Goal: Information Seeking & Learning: Learn about a topic

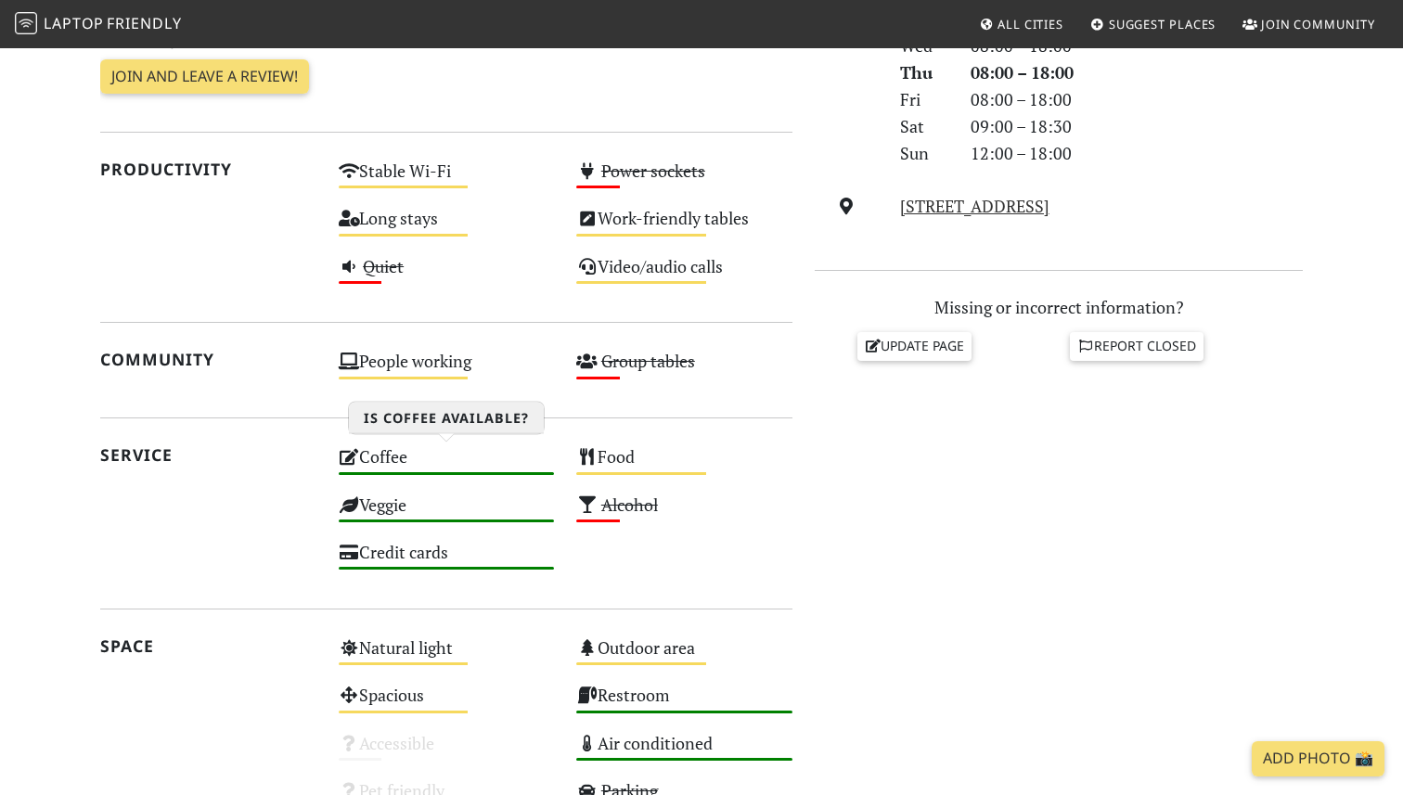
scroll to position [874, 0]
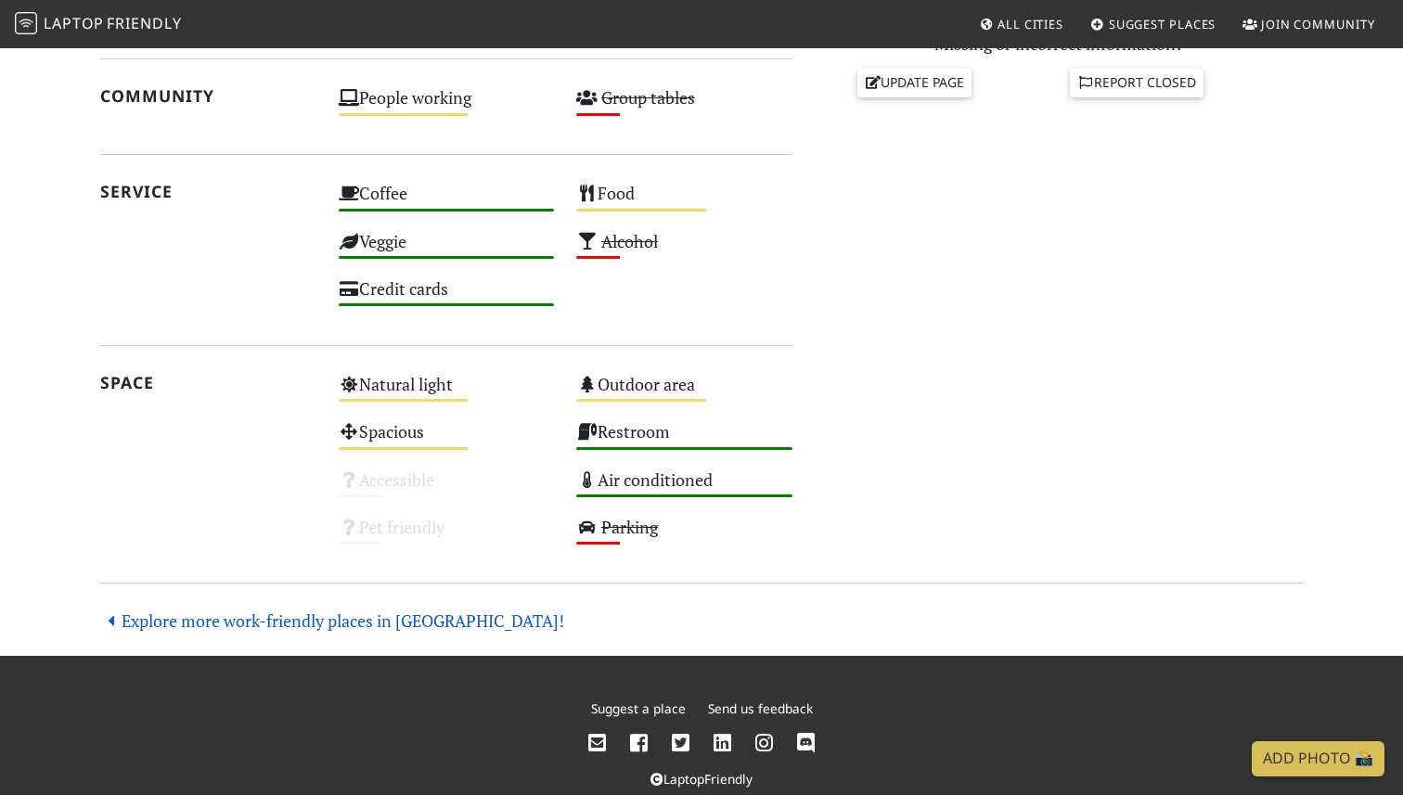
click at [280, 628] on link "Explore more work-friendly places in London!" at bounding box center [332, 620] width 464 height 22
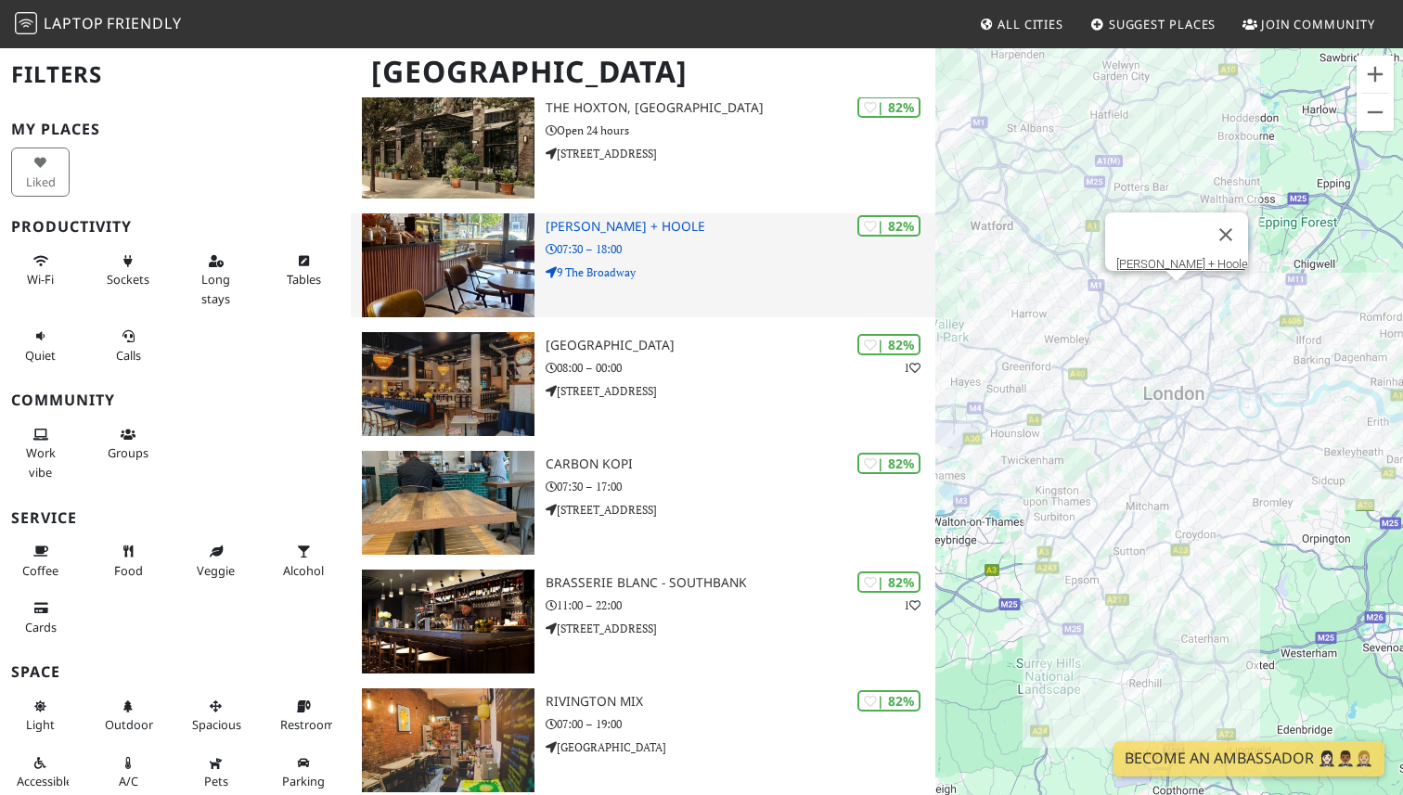
scroll to position [5502, 0]
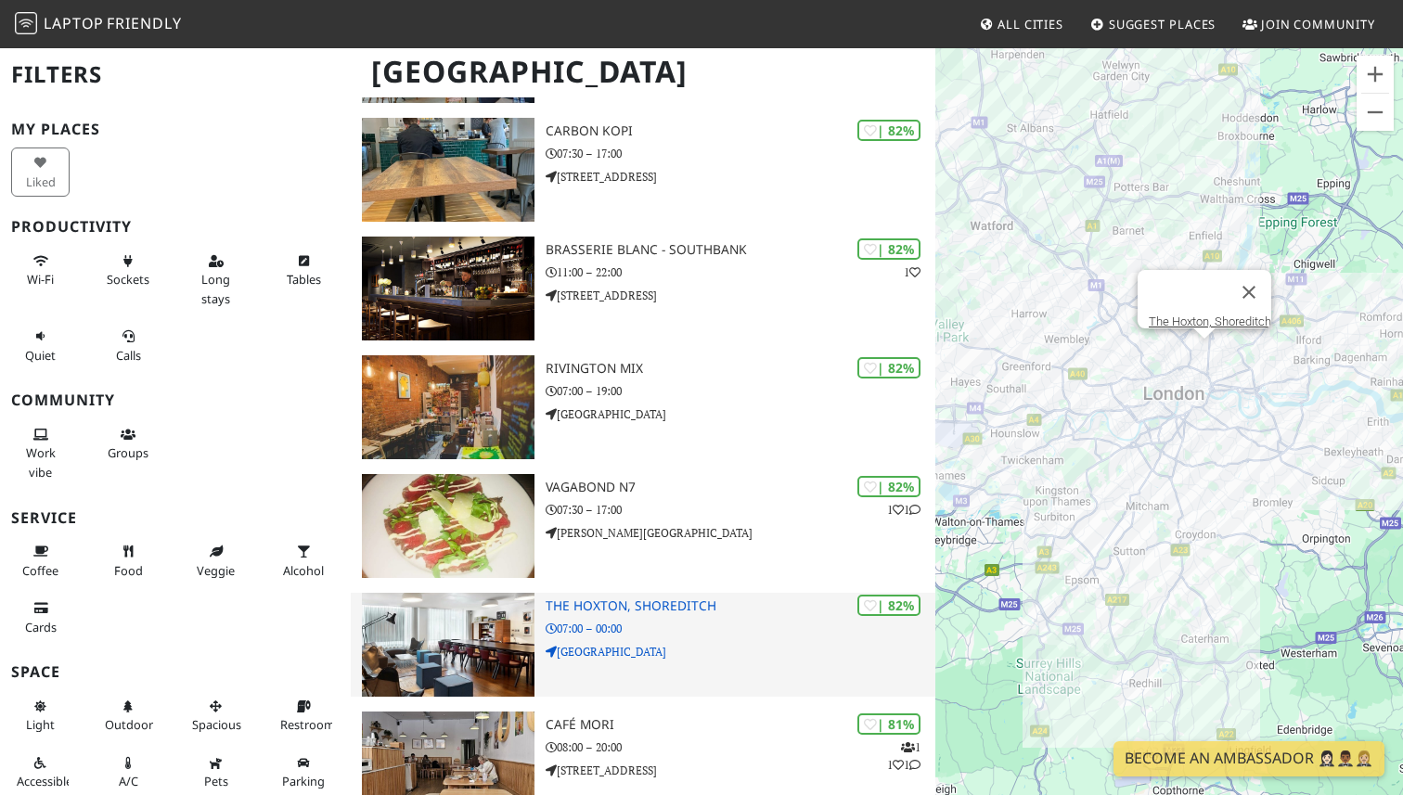
click at [607, 598] on h3 "The Hoxton, Shoreditch" at bounding box center [740, 606] width 390 height 16
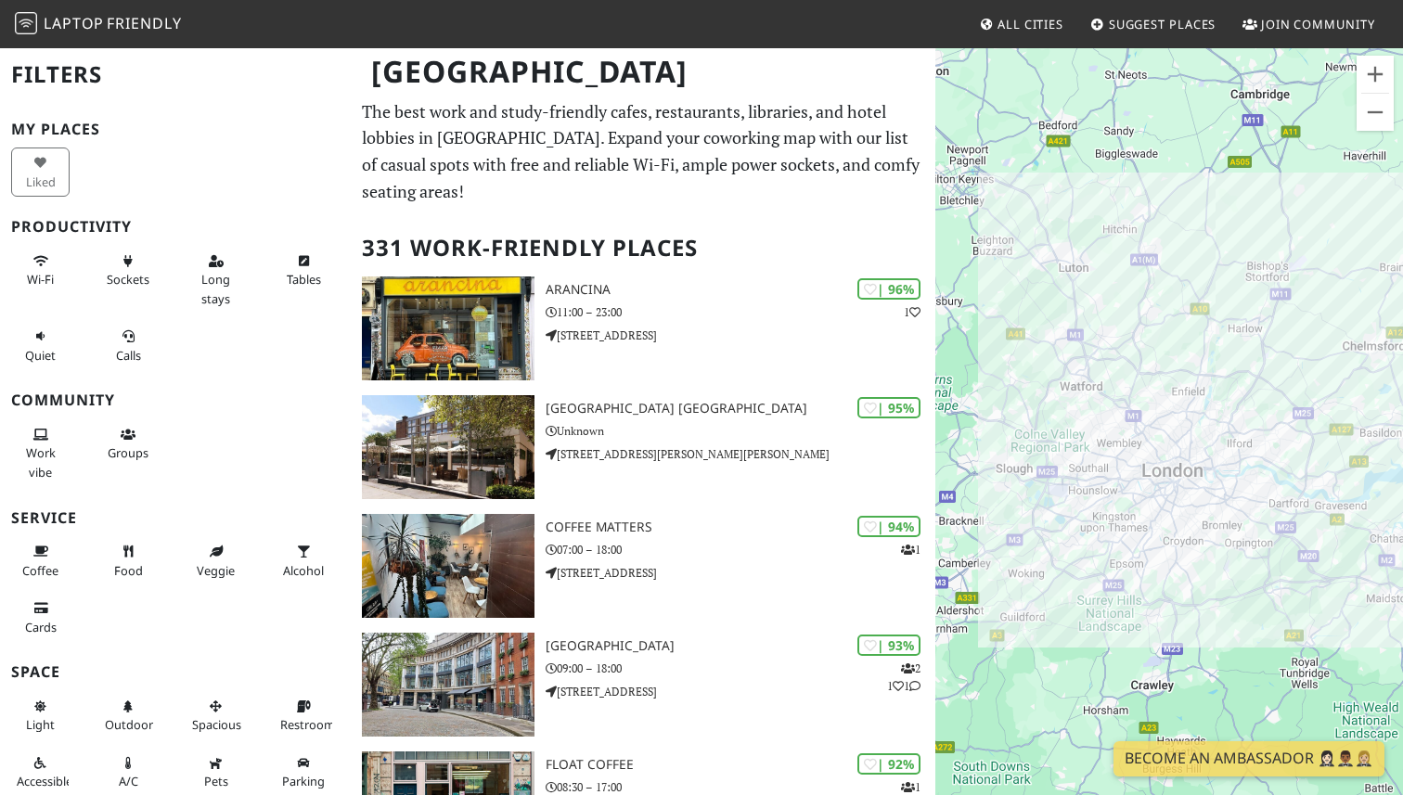
click at [83, 20] on span "Laptop" at bounding box center [74, 23] width 60 height 20
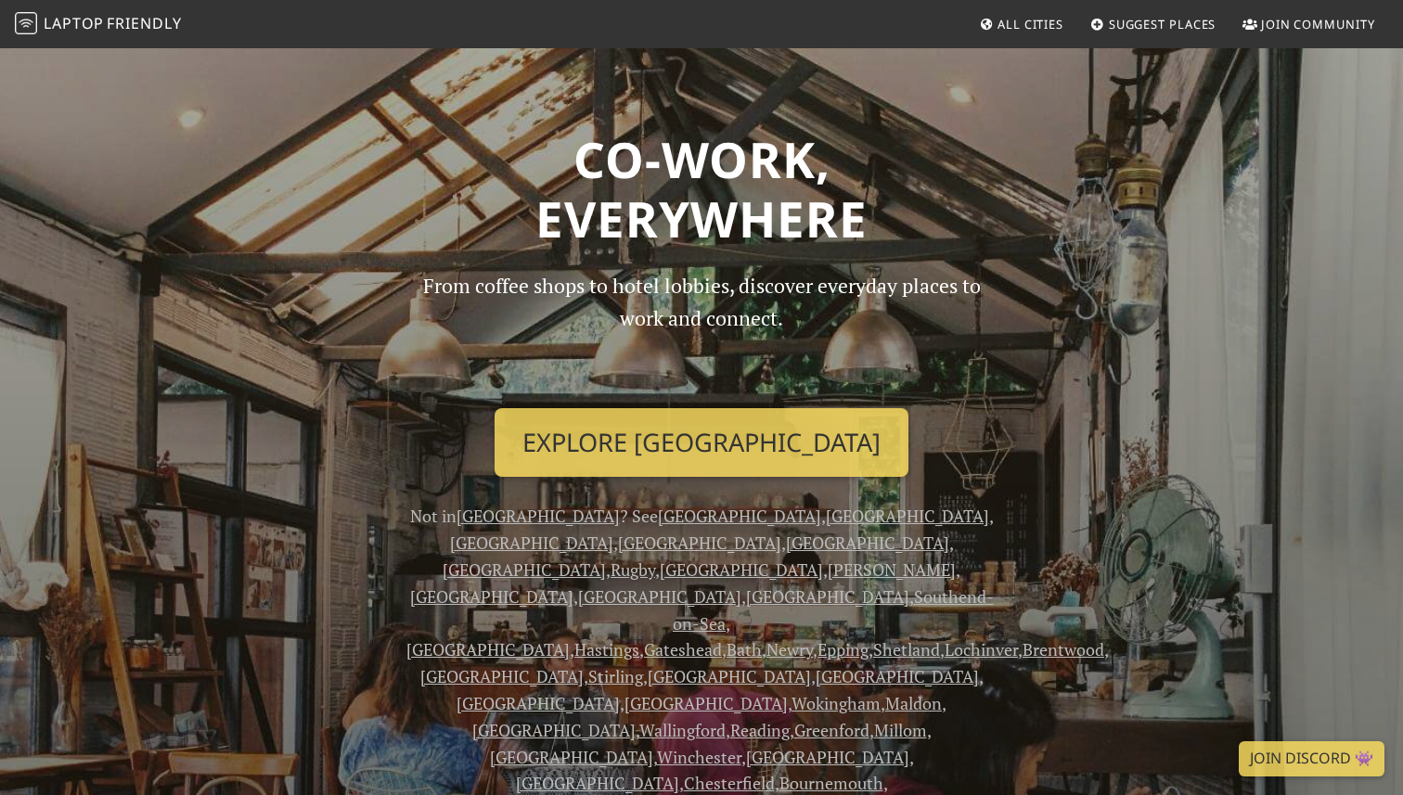
click at [826, 520] on link "[GEOGRAPHIC_DATA]" at bounding box center [907, 516] width 163 height 22
click at [797, 746] on link "[GEOGRAPHIC_DATA]" at bounding box center [827, 757] width 163 height 22
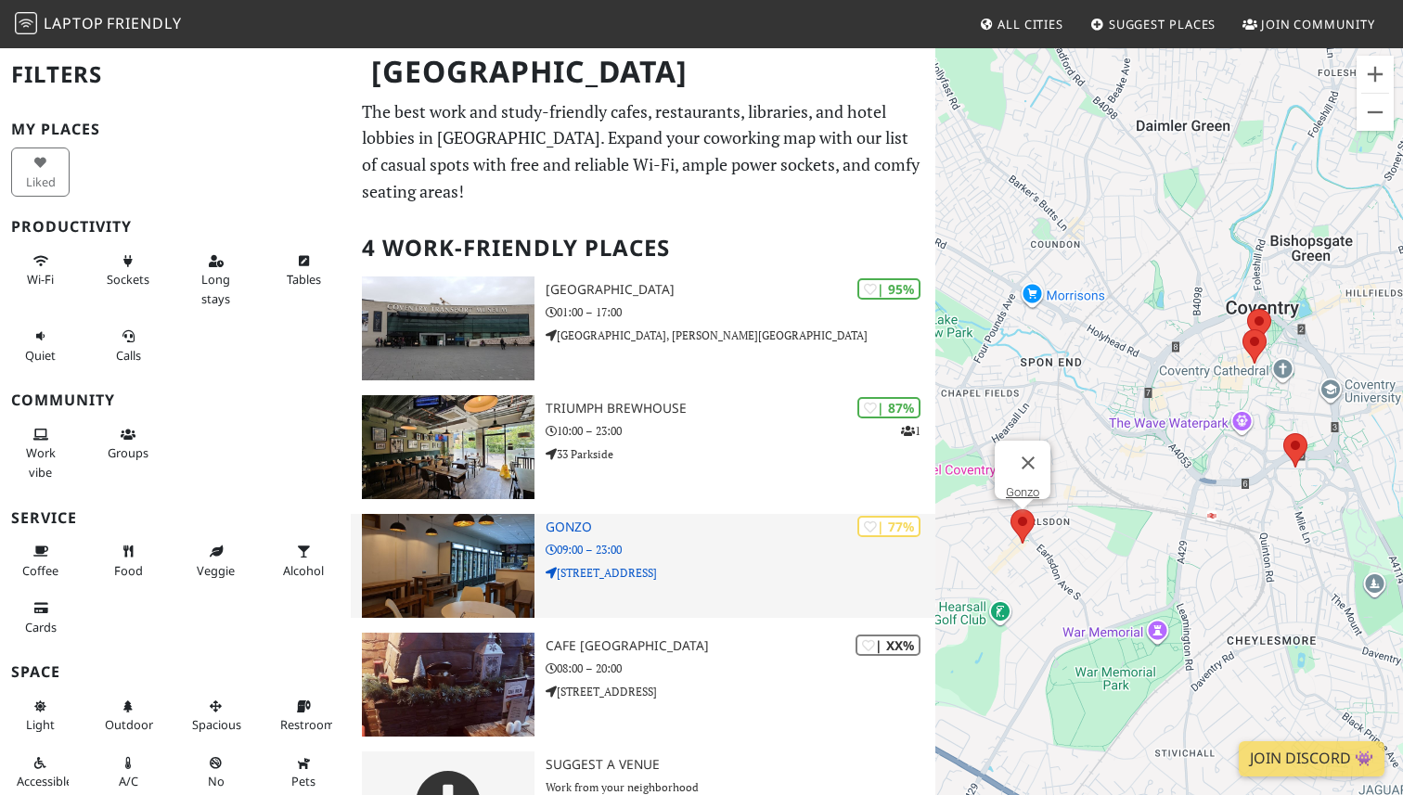
scroll to position [74, 0]
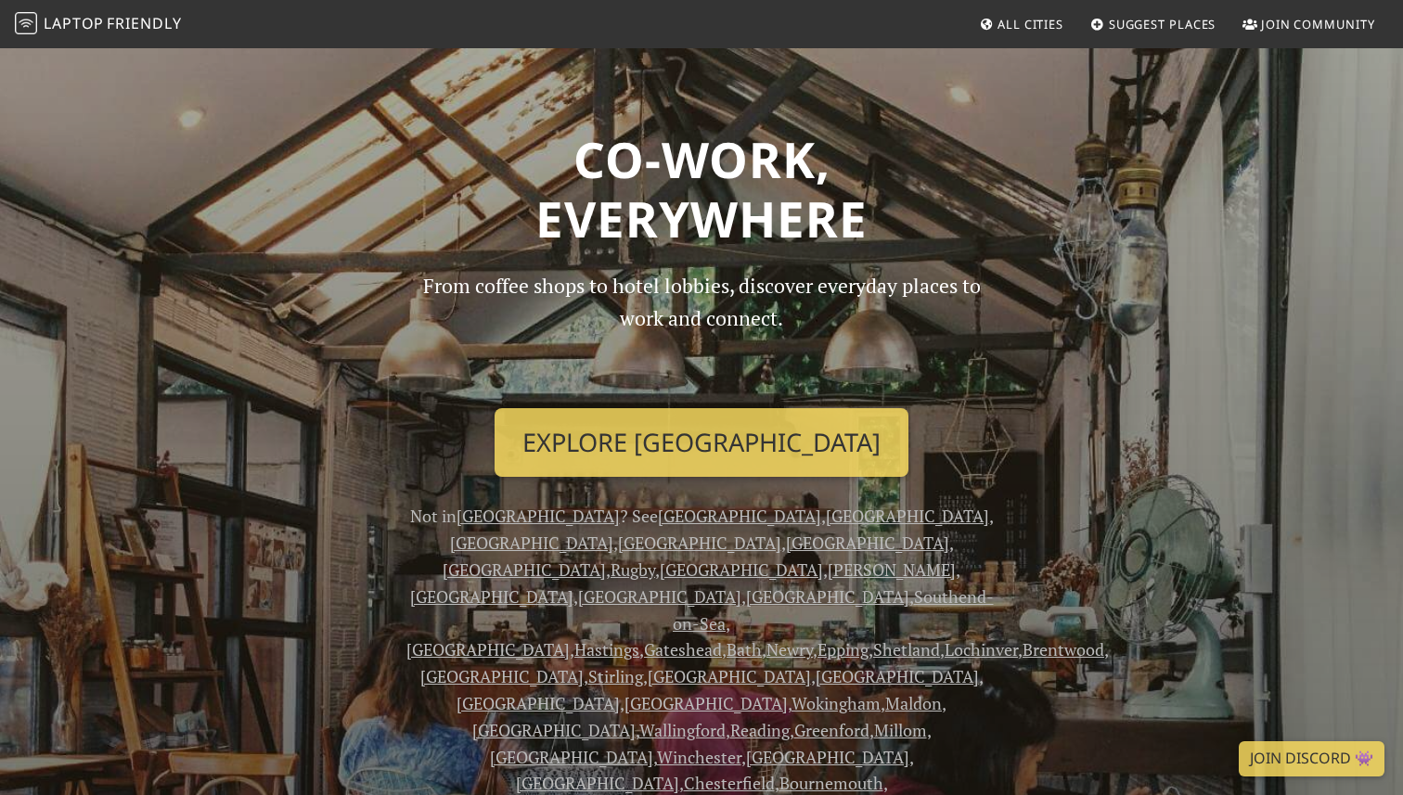
click at [826, 522] on link "[GEOGRAPHIC_DATA]" at bounding box center [907, 516] width 163 height 22
click at [660, 558] on link "Oxford" at bounding box center [741, 569] width 163 height 22
click at [826, 519] on link "London" at bounding box center [907, 516] width 163 height 22
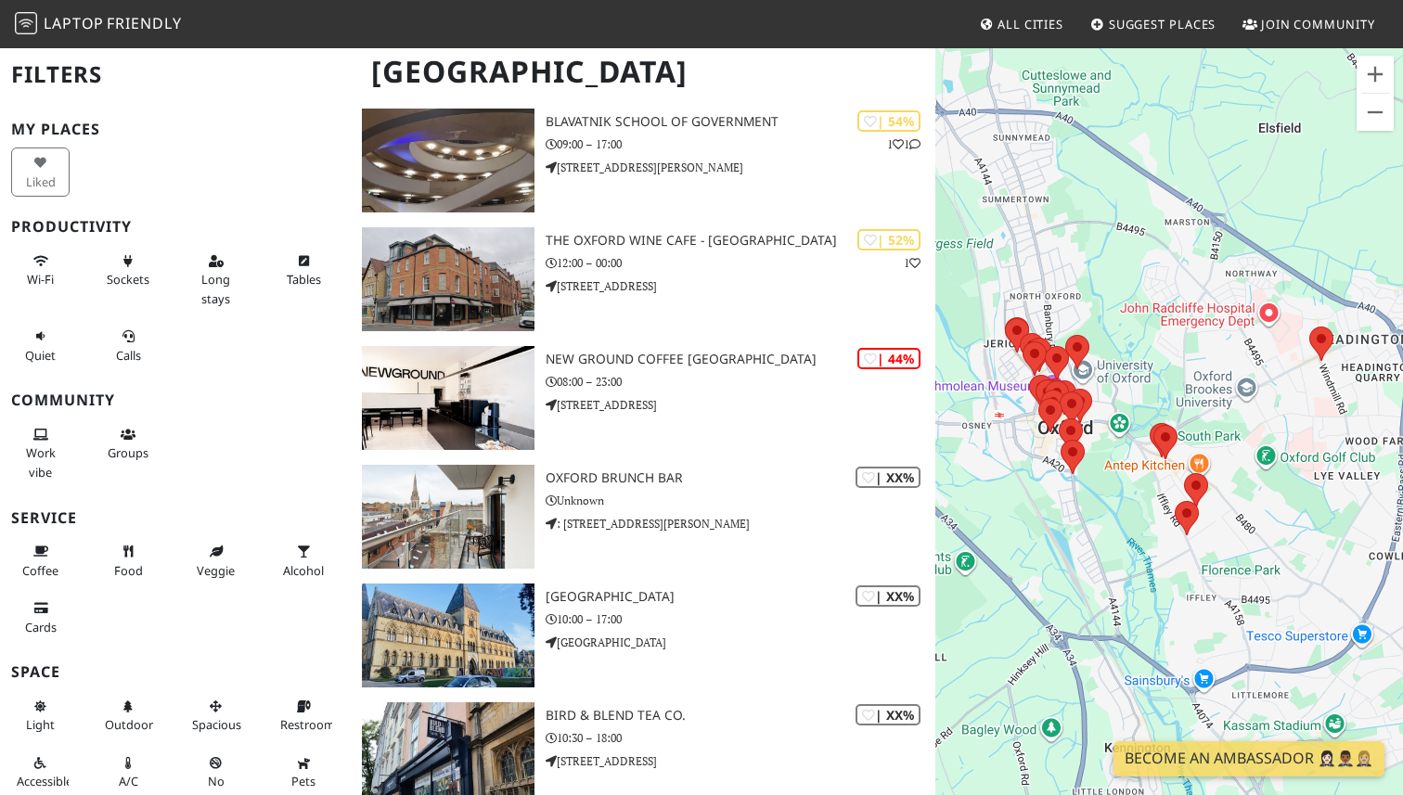
scroll to position [2423, 0]
